Goal: Communication & Community: Answer question/provide support

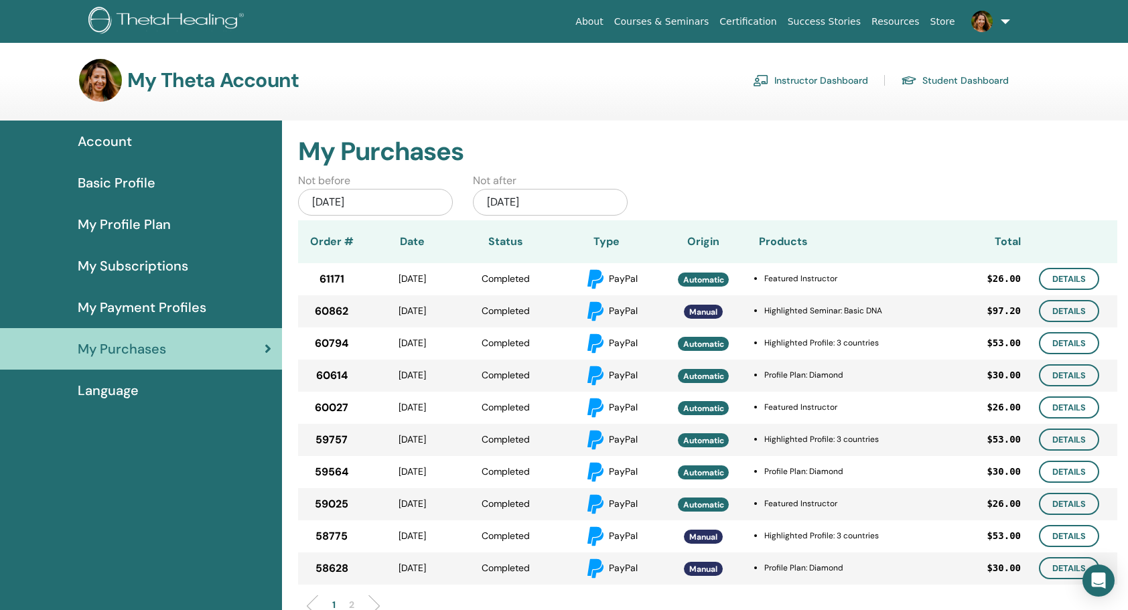
click at [117, 183] on span "Basic Profile" at bounding box center [117, 183] width 78 height 20
click at [116, 137] on span "Account" at bounding box center [105, 141] width 54 height 20
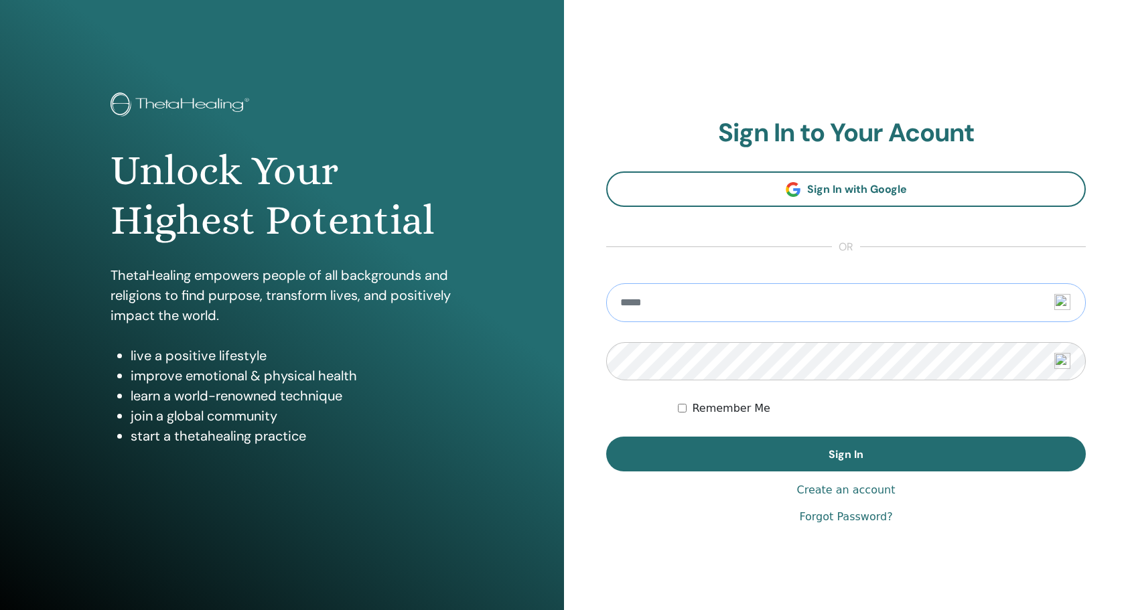
type input "**********"
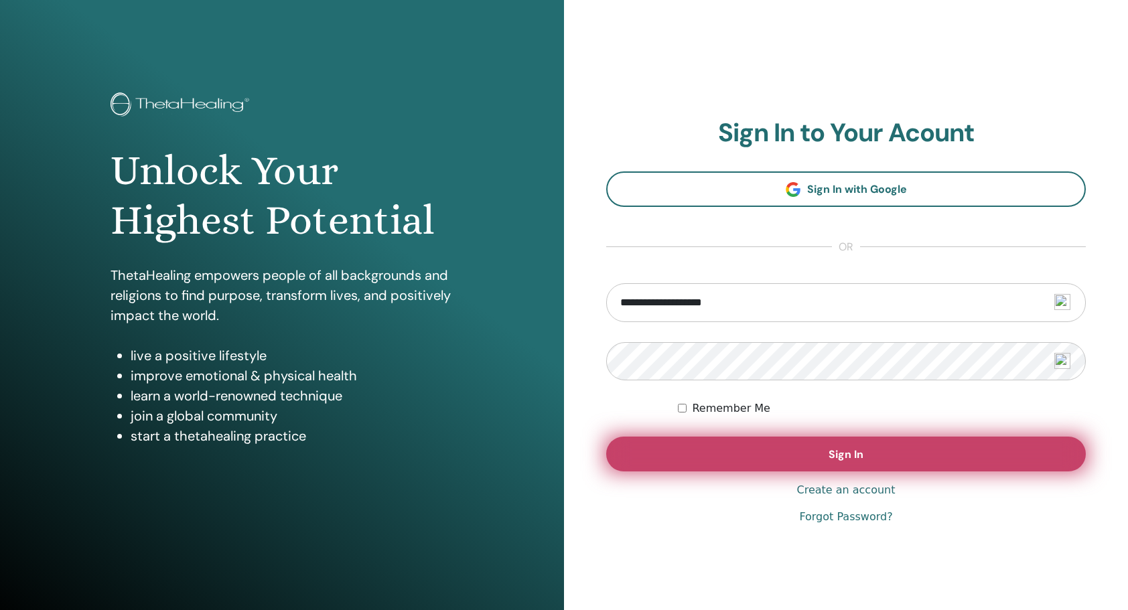
click at [903, 456] on button "Sign In" at bounding box center [846, 454] width 480 height 35
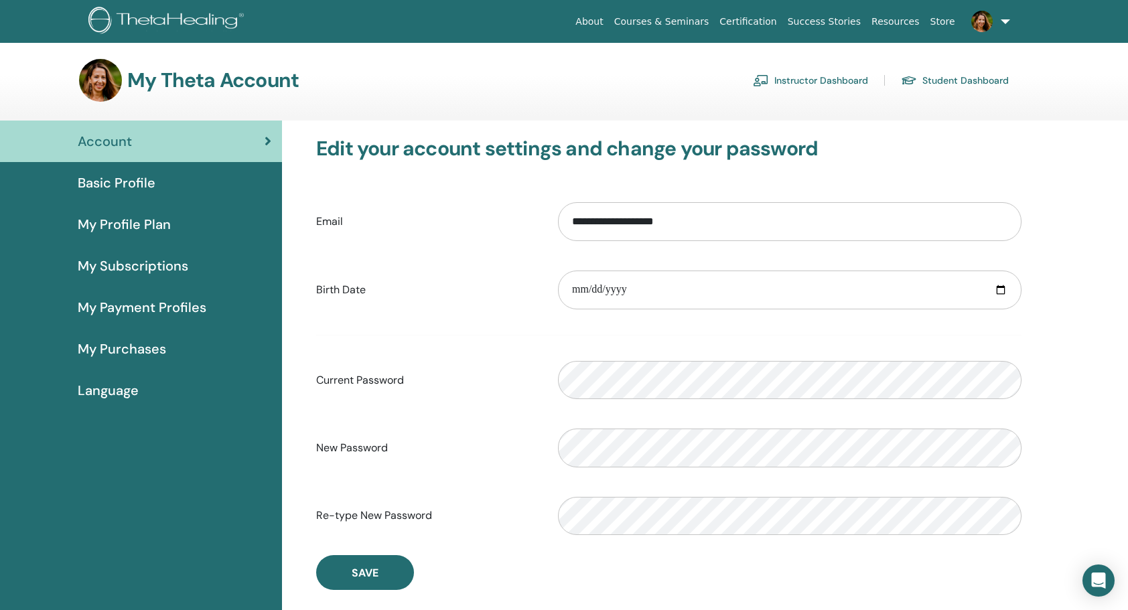
click at [832, 79] on link "Instructor Dashboard" at bounding box center [810, 80] width 115 height 21
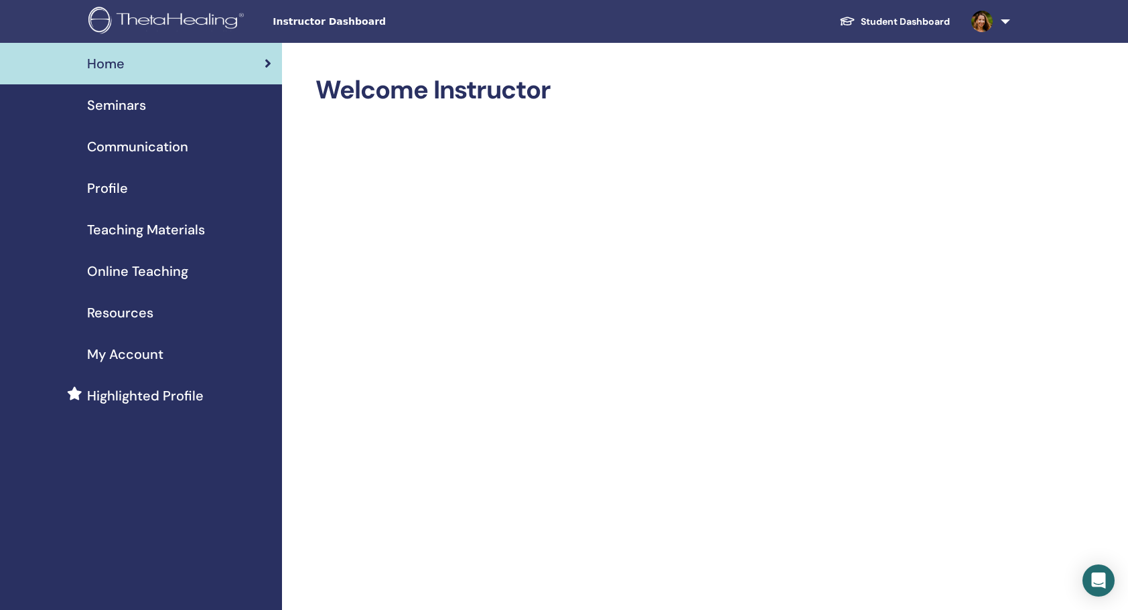
click at [130, 100] on span "Seminars" at bounding box center [116, 105] width 59 height 20
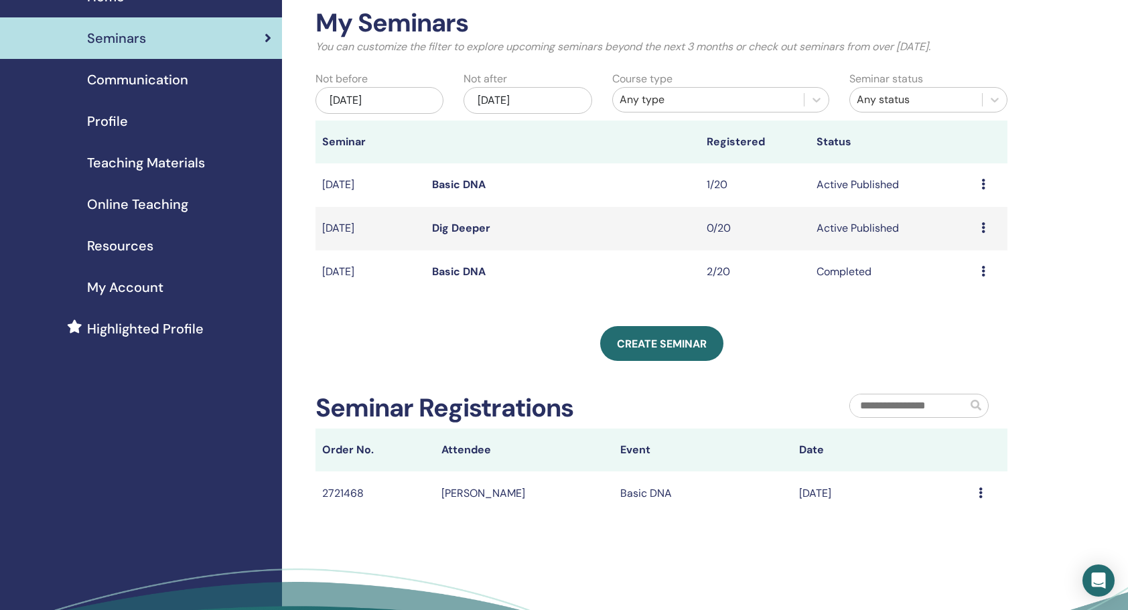
scroll to position [134, 0]
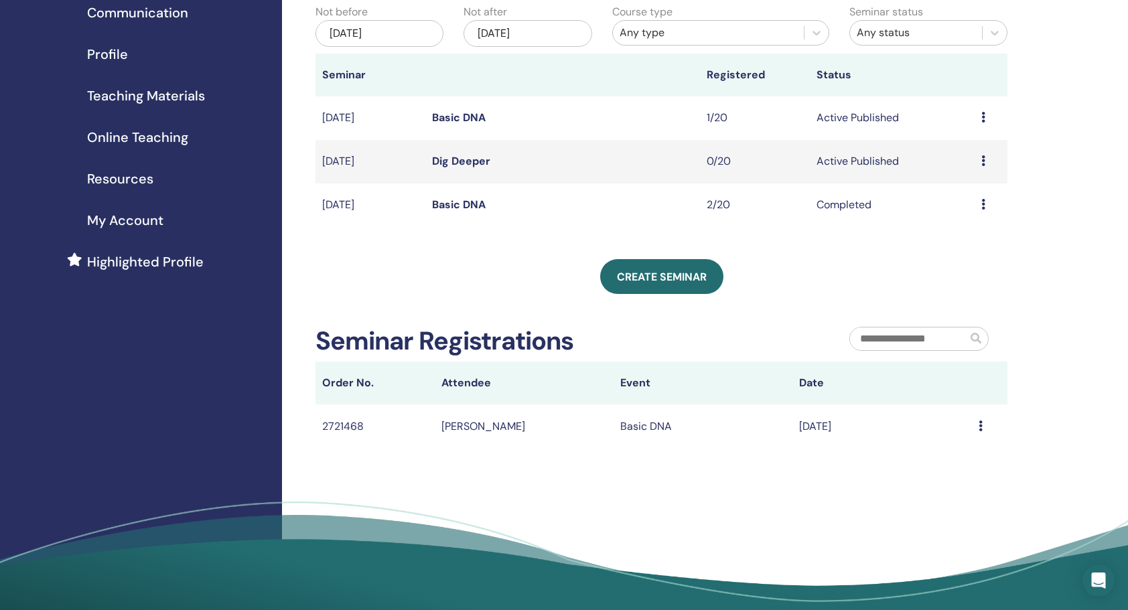
click at [972, 429] on td "Message" at bounding box center [990, 427] width 36 height 44
click at [979, 433] on div "Message" at bounding box center [990, 427] width 22 height 16
click at [970, 441] on link "Message" at bounding box center [951, 443] width 44 height 14
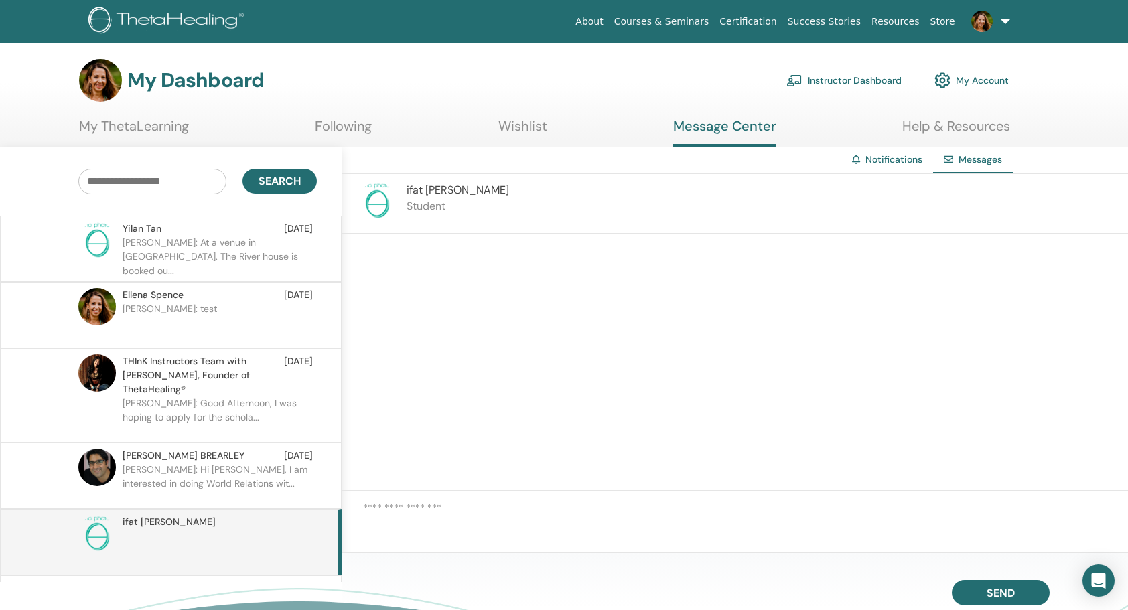
click at [543, 501] on textarea at bounding box center [745, 521] width 765 height 42
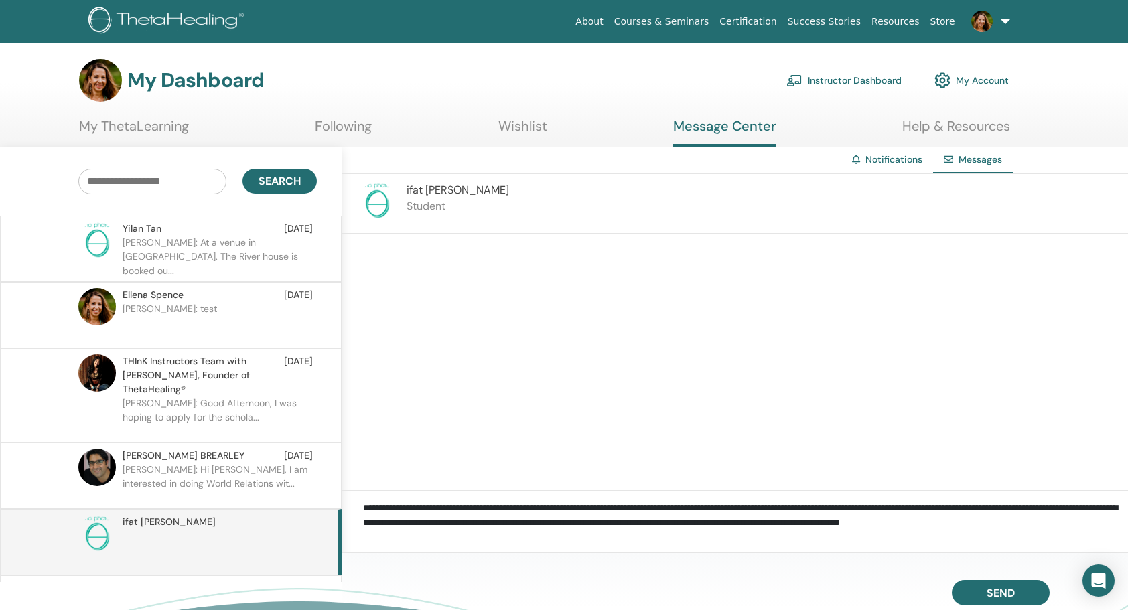
scroll to position [1, 0]
type textarea "**********"
click at [981, 595] on button "Send" at bounding box center [1001, 592] width 98 height 25
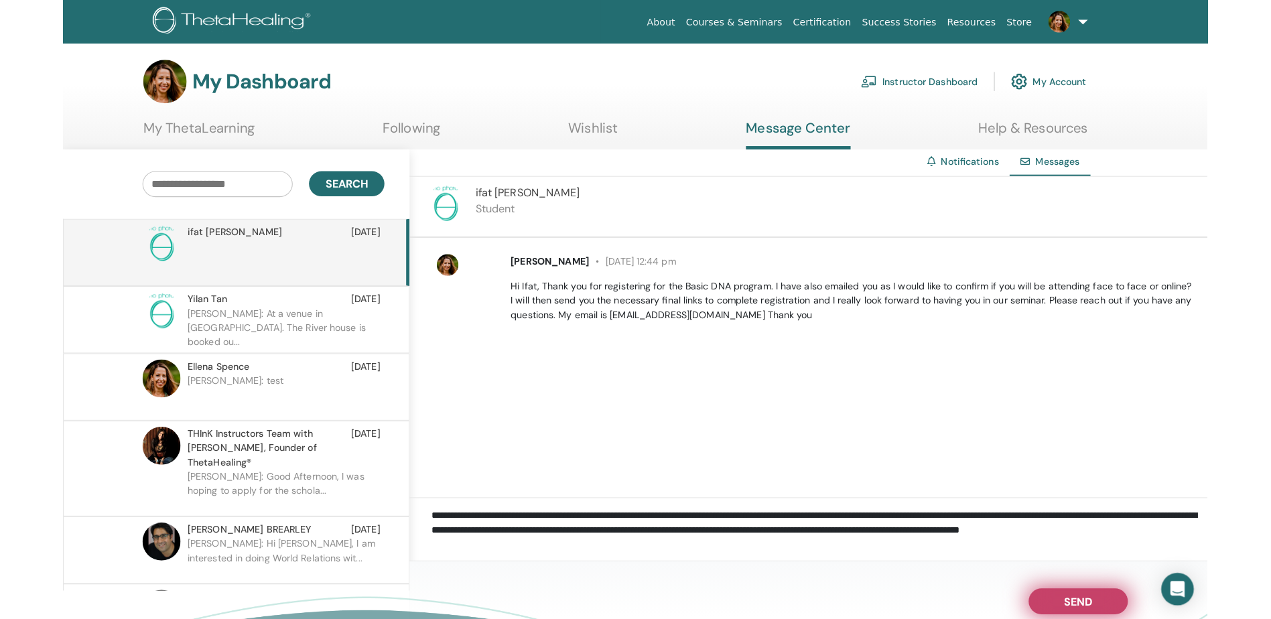
scroll to position [0, 0]
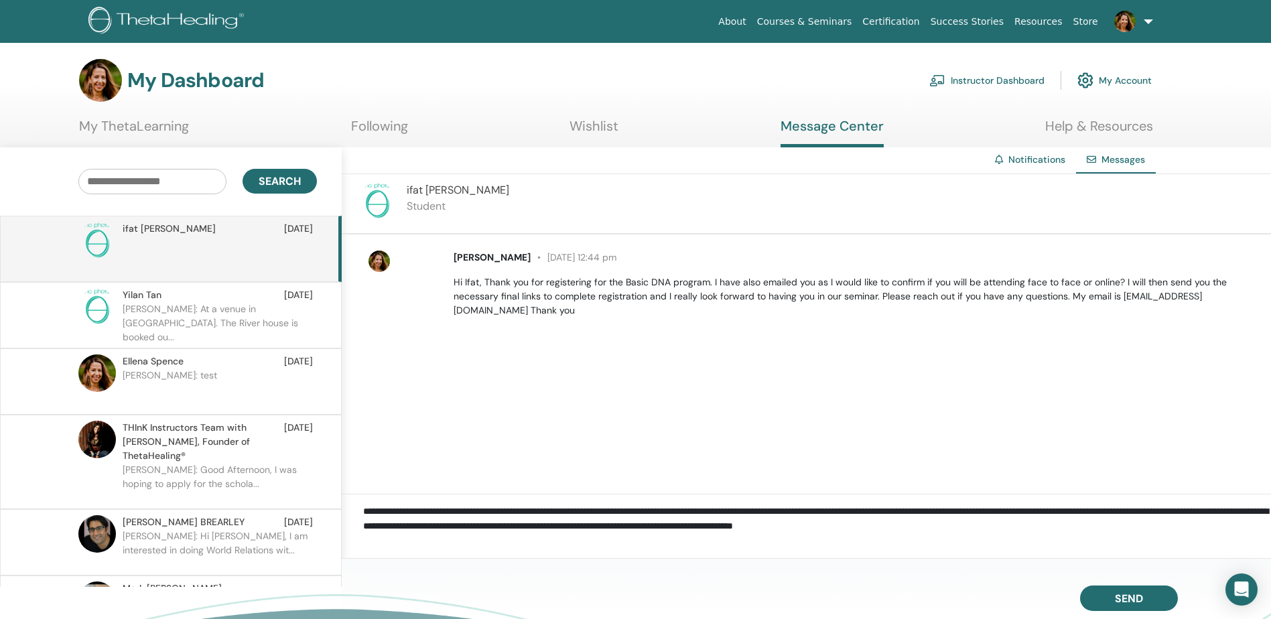
click at [523, 320] on div "[PERSON_NAME] [DATE] 12:44 pm Hi Ifat, Thank you for registering for the Basic …" at bounding box center [817, 284] width 908 height 78
